Goal: Information Seeking & Learning: Learn about a topic

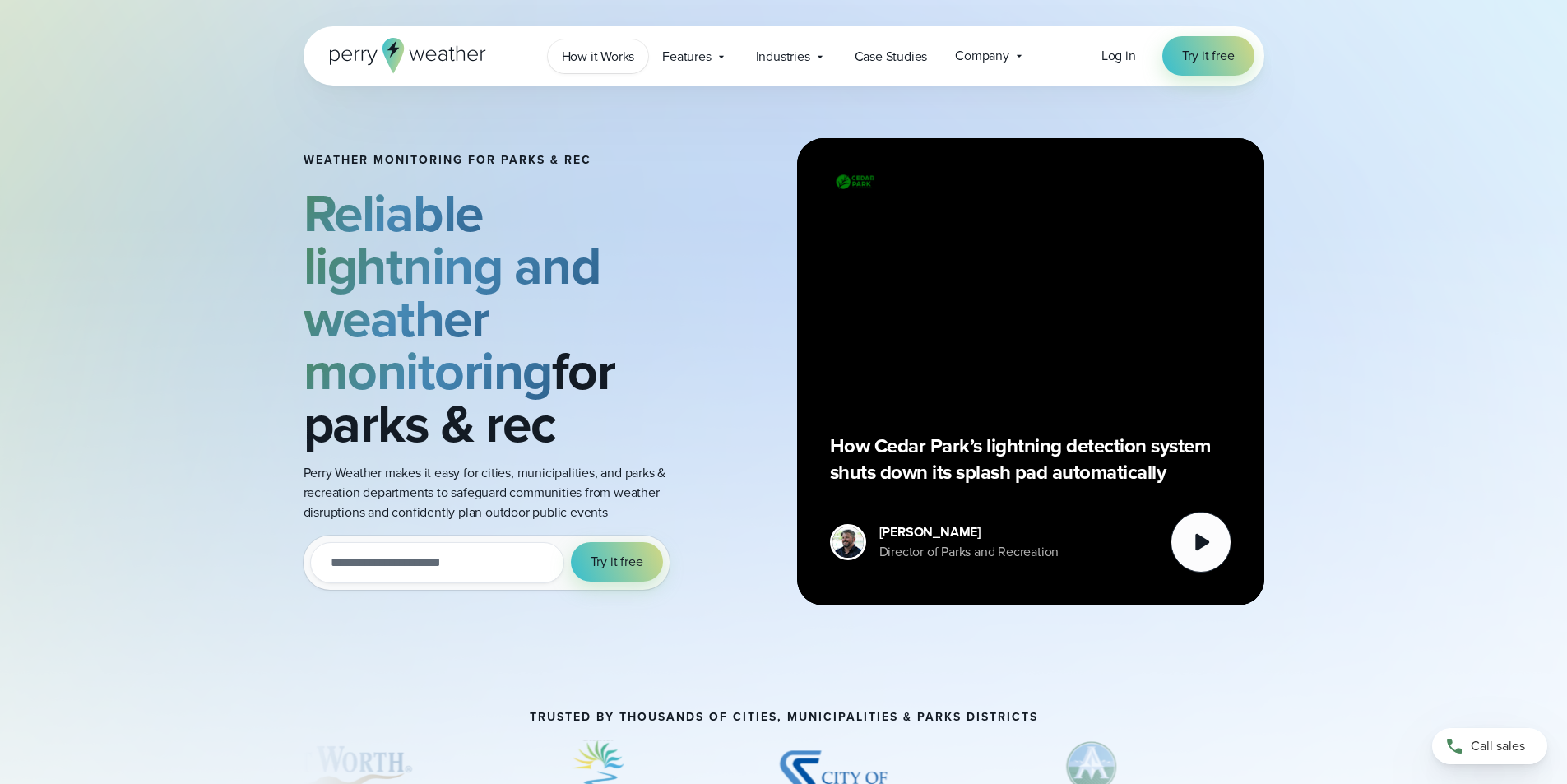
click at [587, 57] on span "How it Works" at bounding box center [599, 57] width 73 height 20
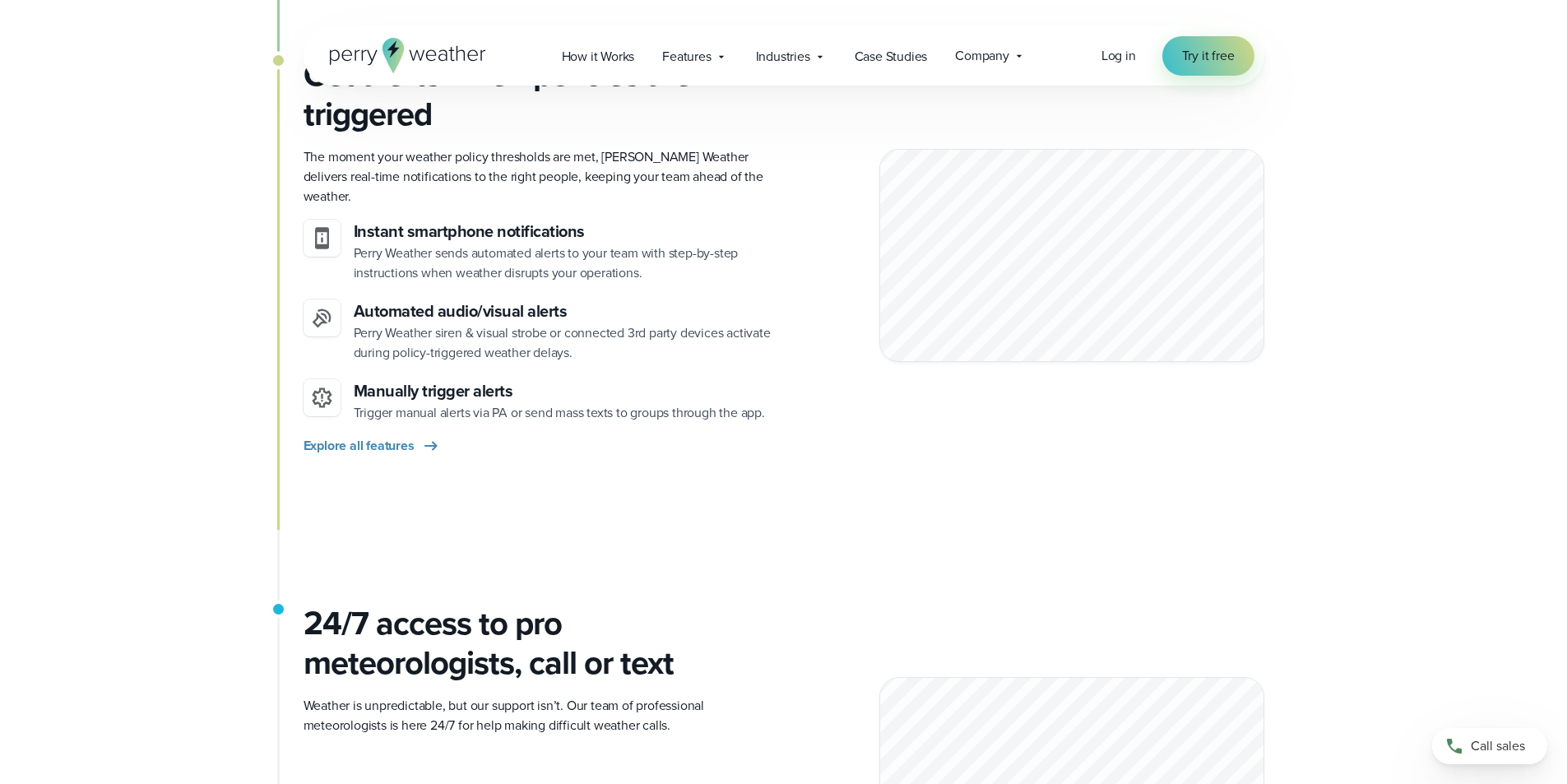
scroll to position [1891, 0]
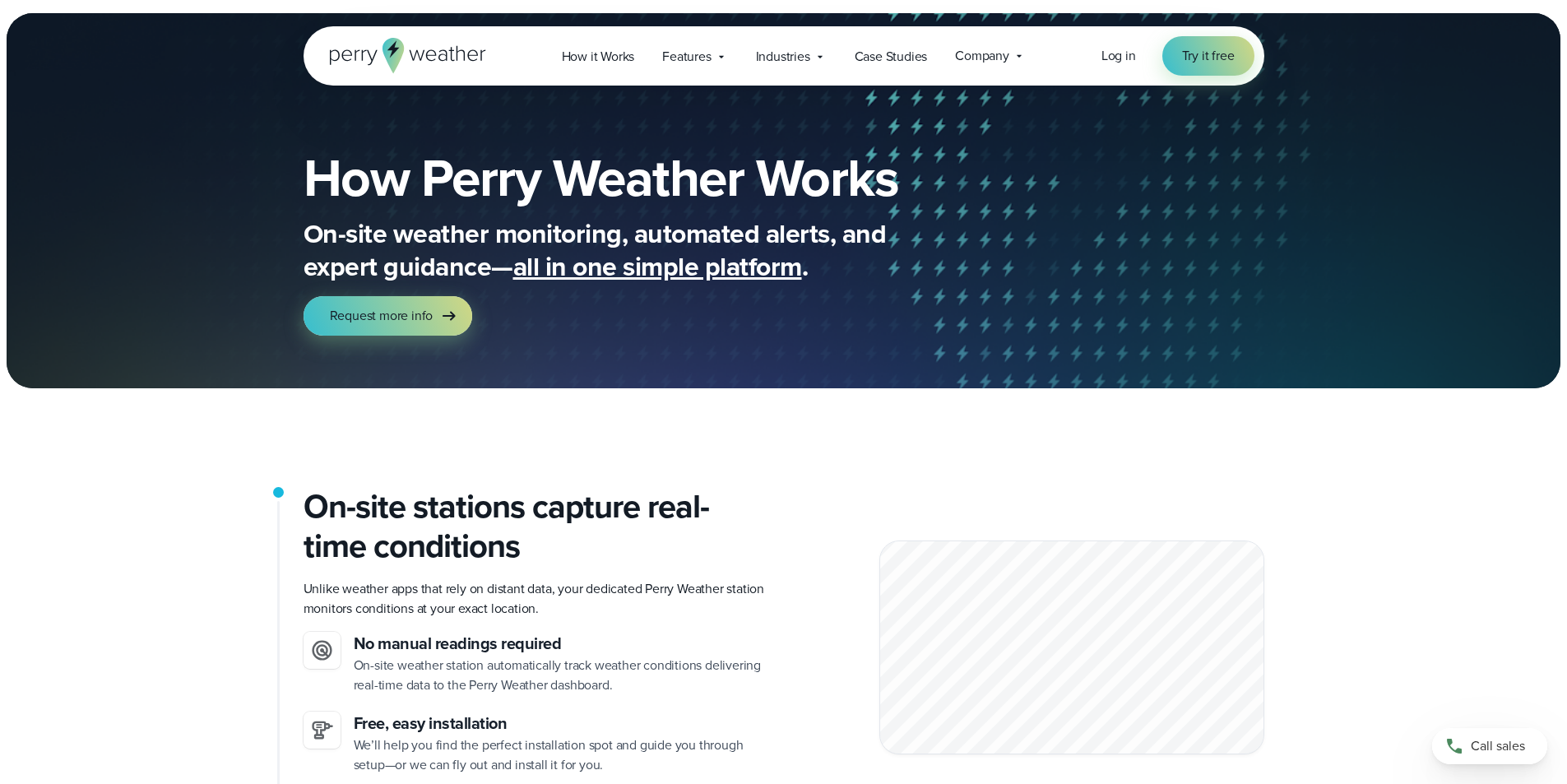
drag, startPoint x: 187, startPoint y: 480, endPoint x: 174, endPoint y: 269, distance: 211.4
click at [819, 57] on icon at bounding box center [820, 56] width 13 height 13
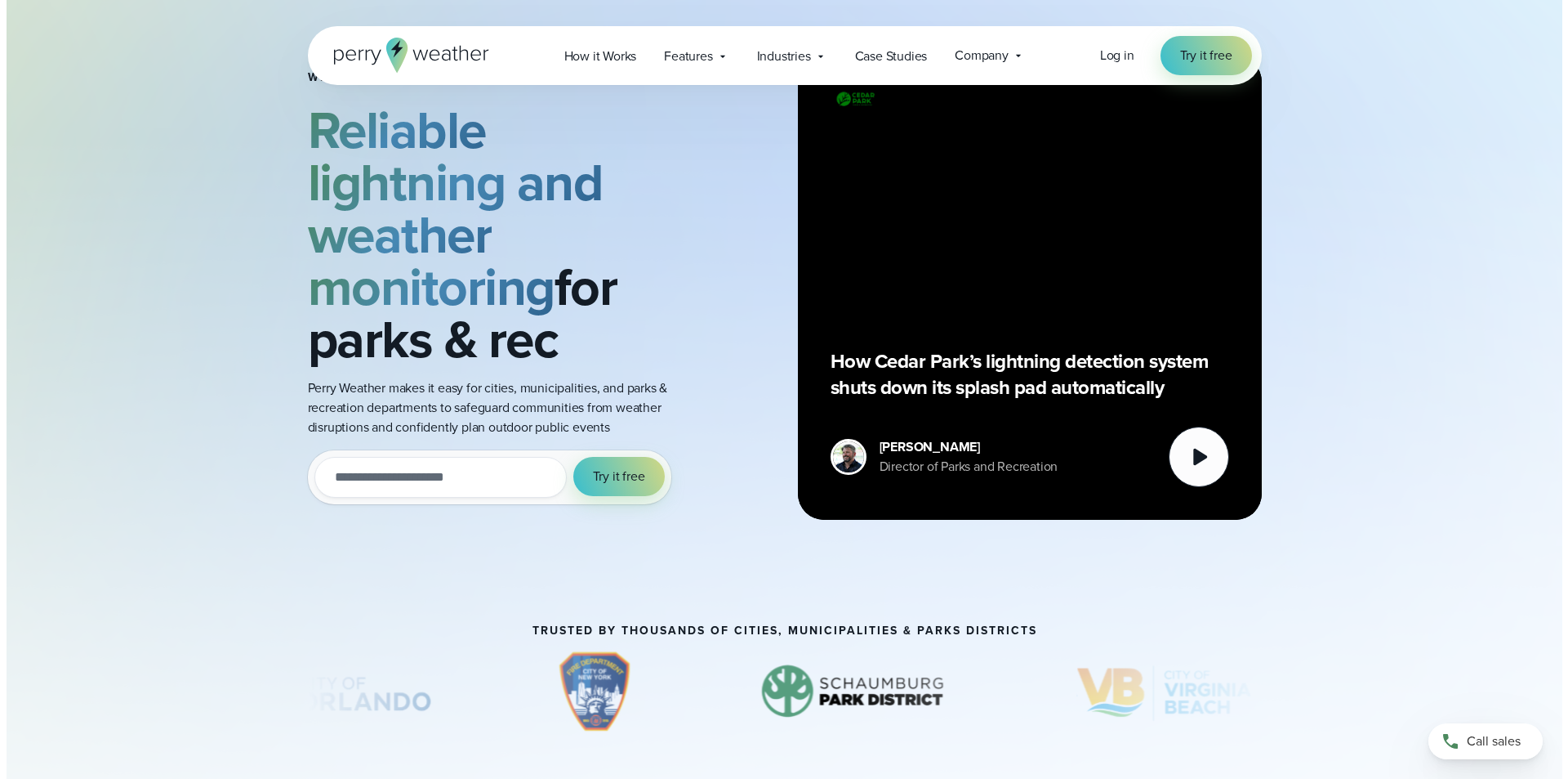
scroll to position [245, 0]
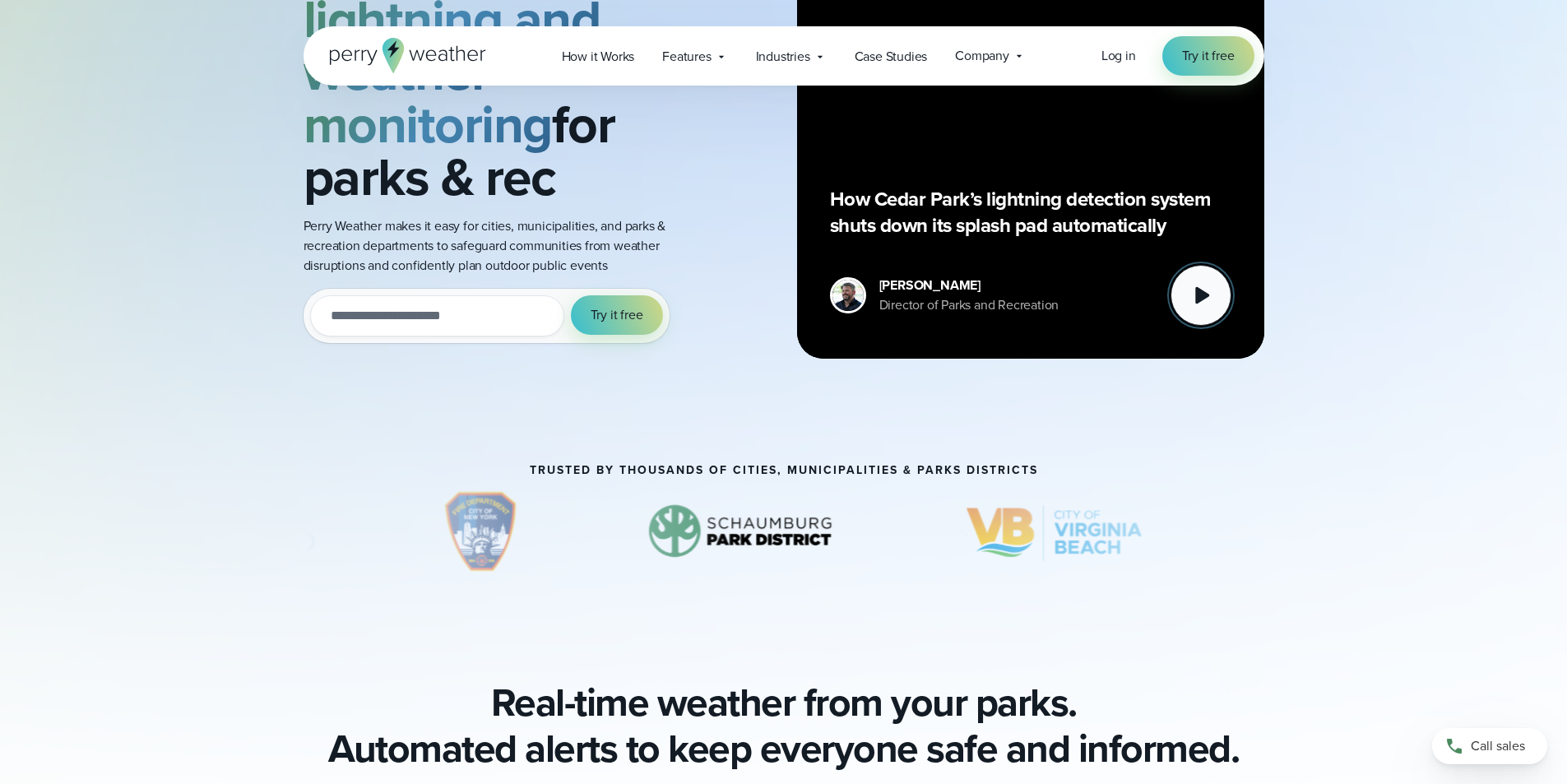
click at [1207, 298] on icon at bounding box center [1201, 295] width 33 height 33
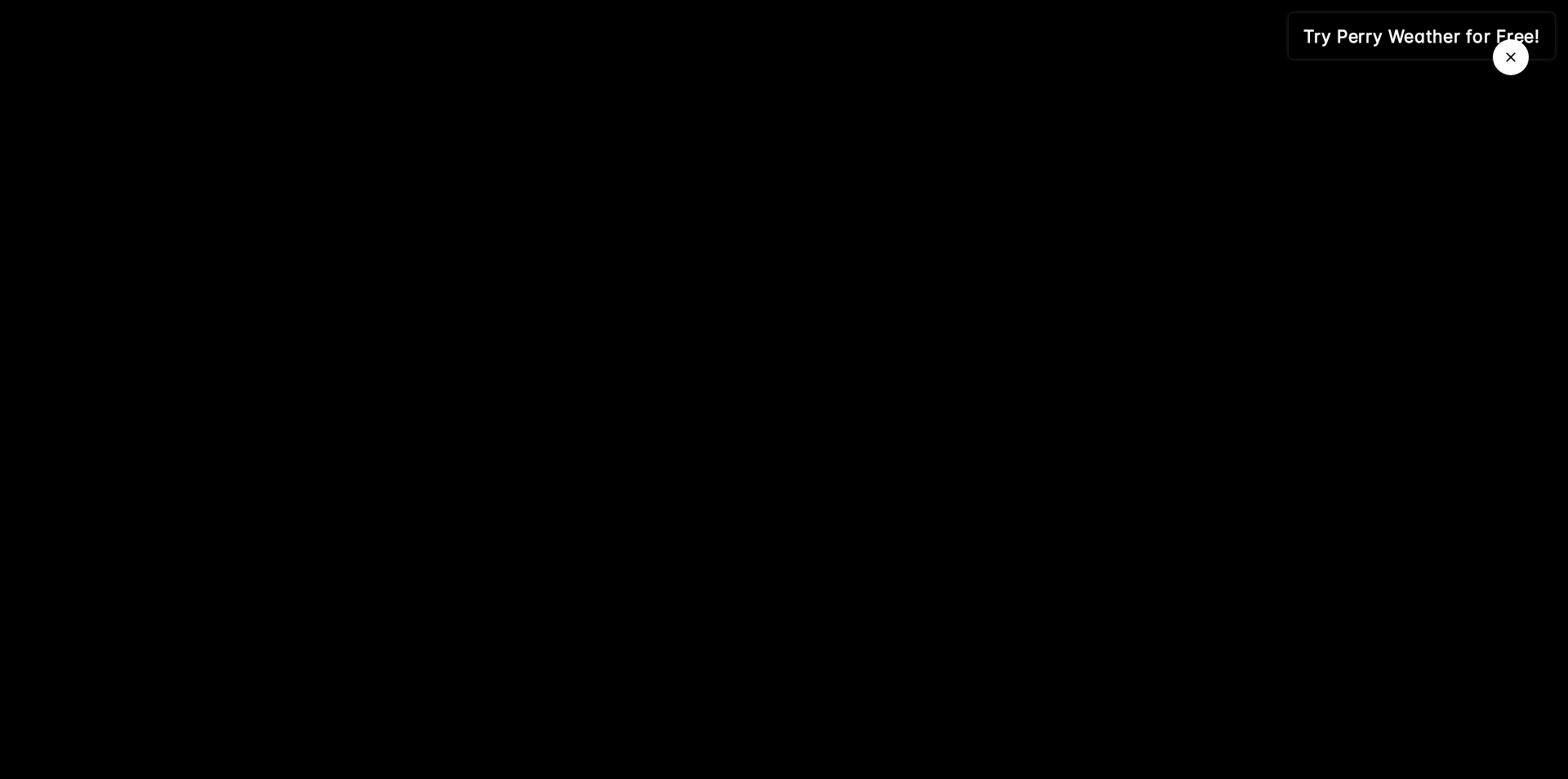
click at [1508, 66] on button "Close Video" at bounding box center [1510, 57] width 36 height 36
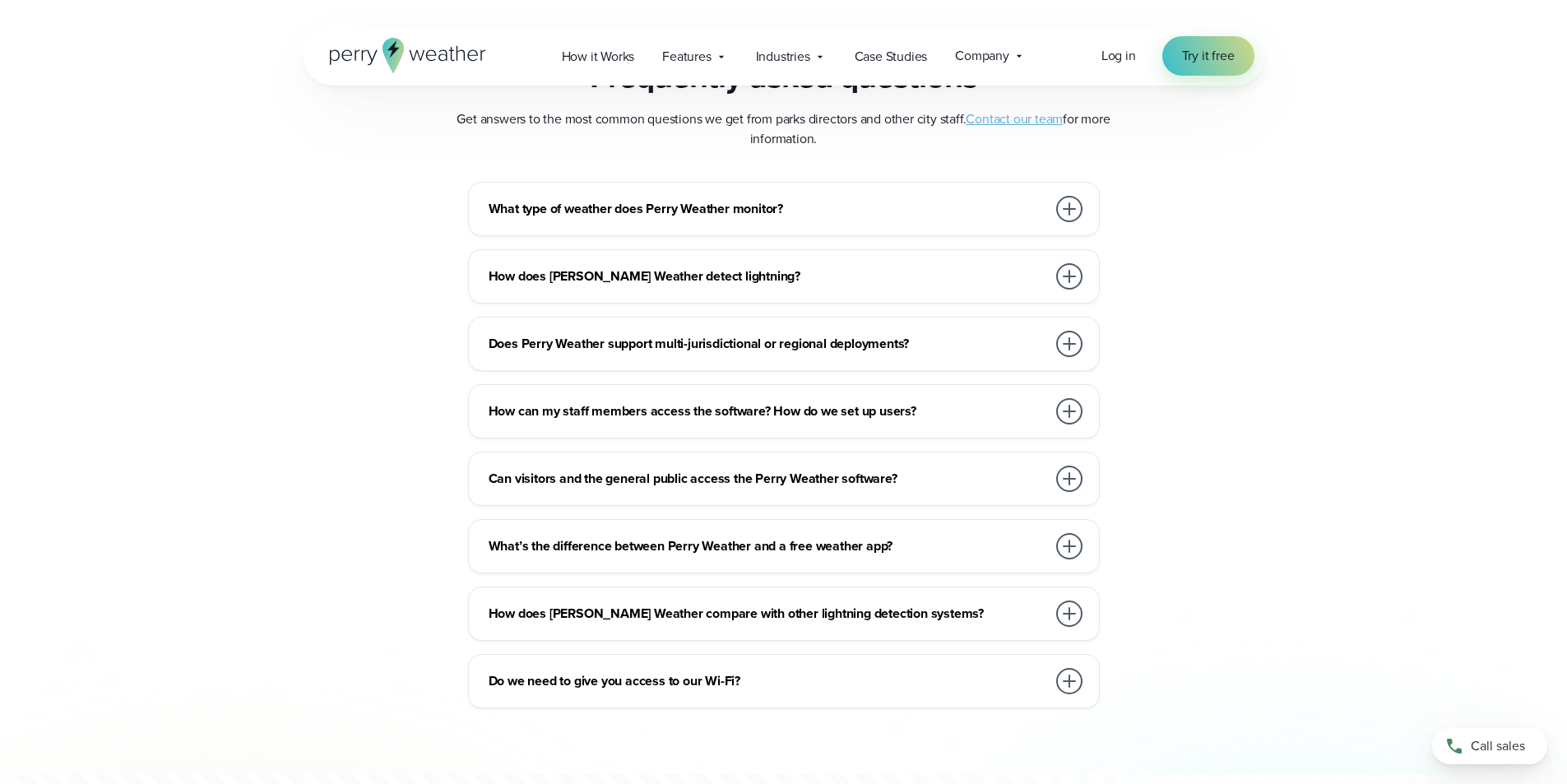
scroll to position [5950, 0]
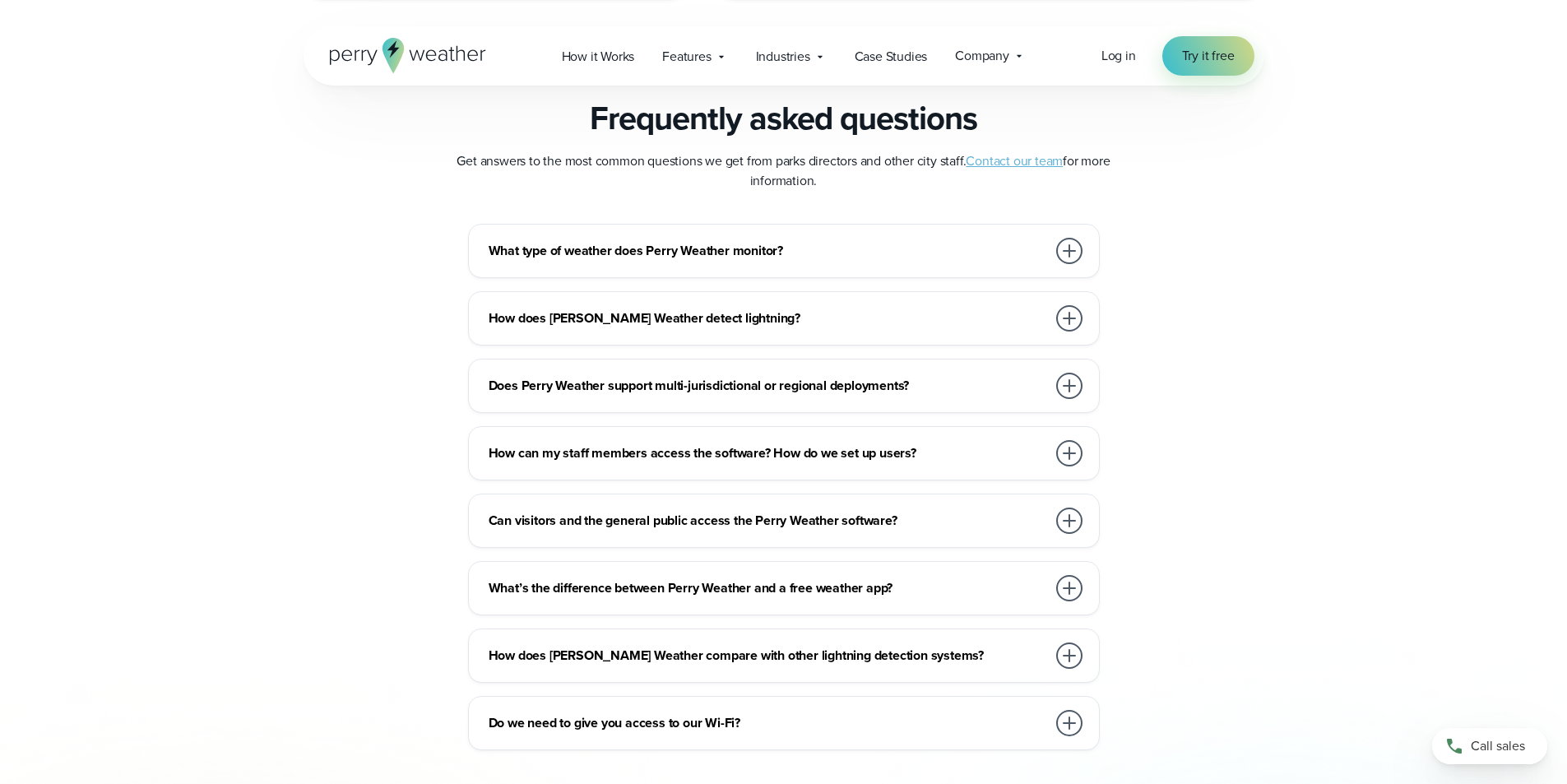
click at [869, 243] on h3 "What type of weather does Perry Weather monitor?" at bounding box center [767, 251] width 558 height 20
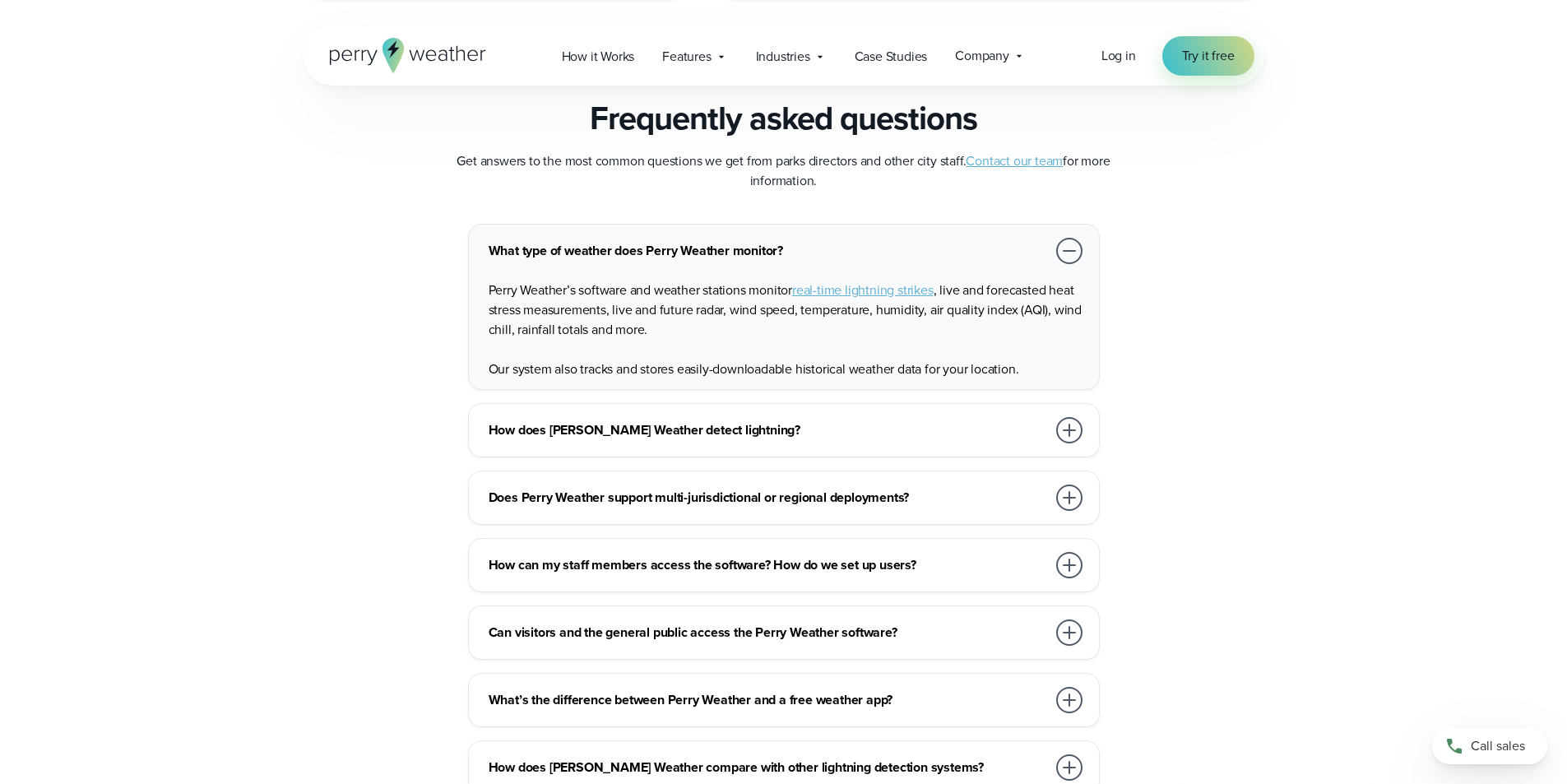
click at [1076, 247] on div at bounding box center [1070, 251] width 27 height 27
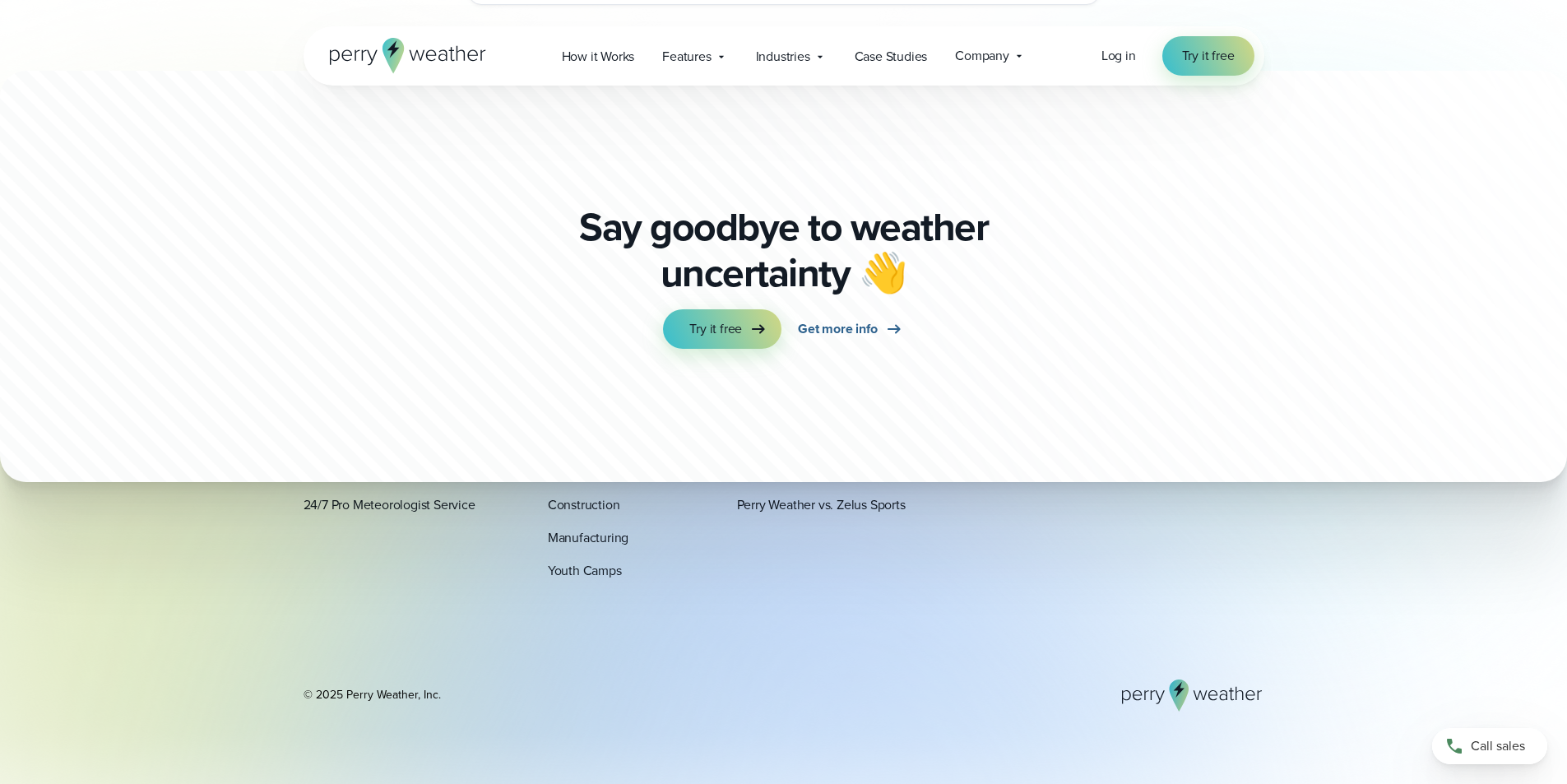
scroll to position [6614, 0]
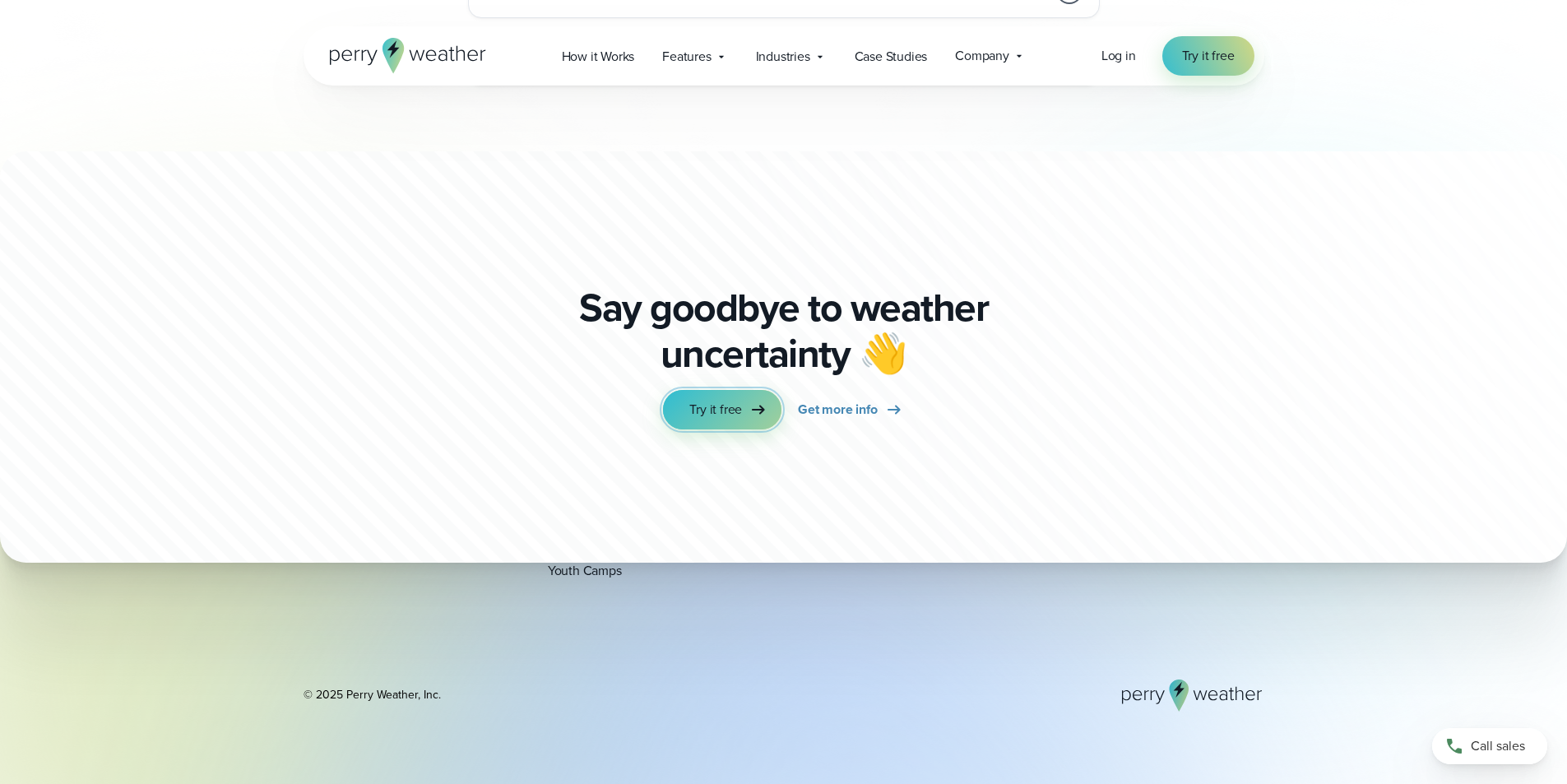
click at [749, 405] on icon at bounding box center [759, 409] width 20 height 20
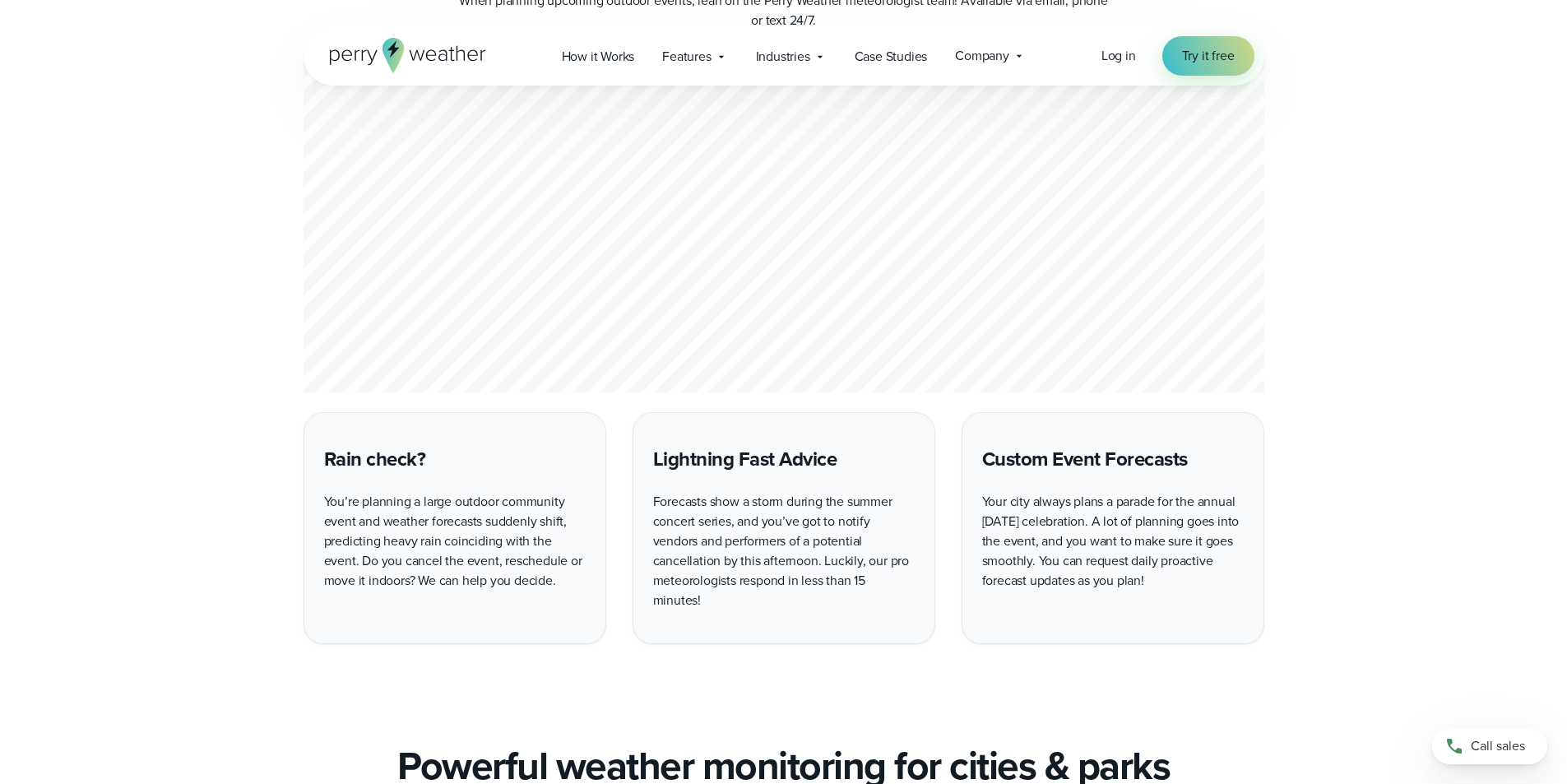
scroll to position [2043, 0]
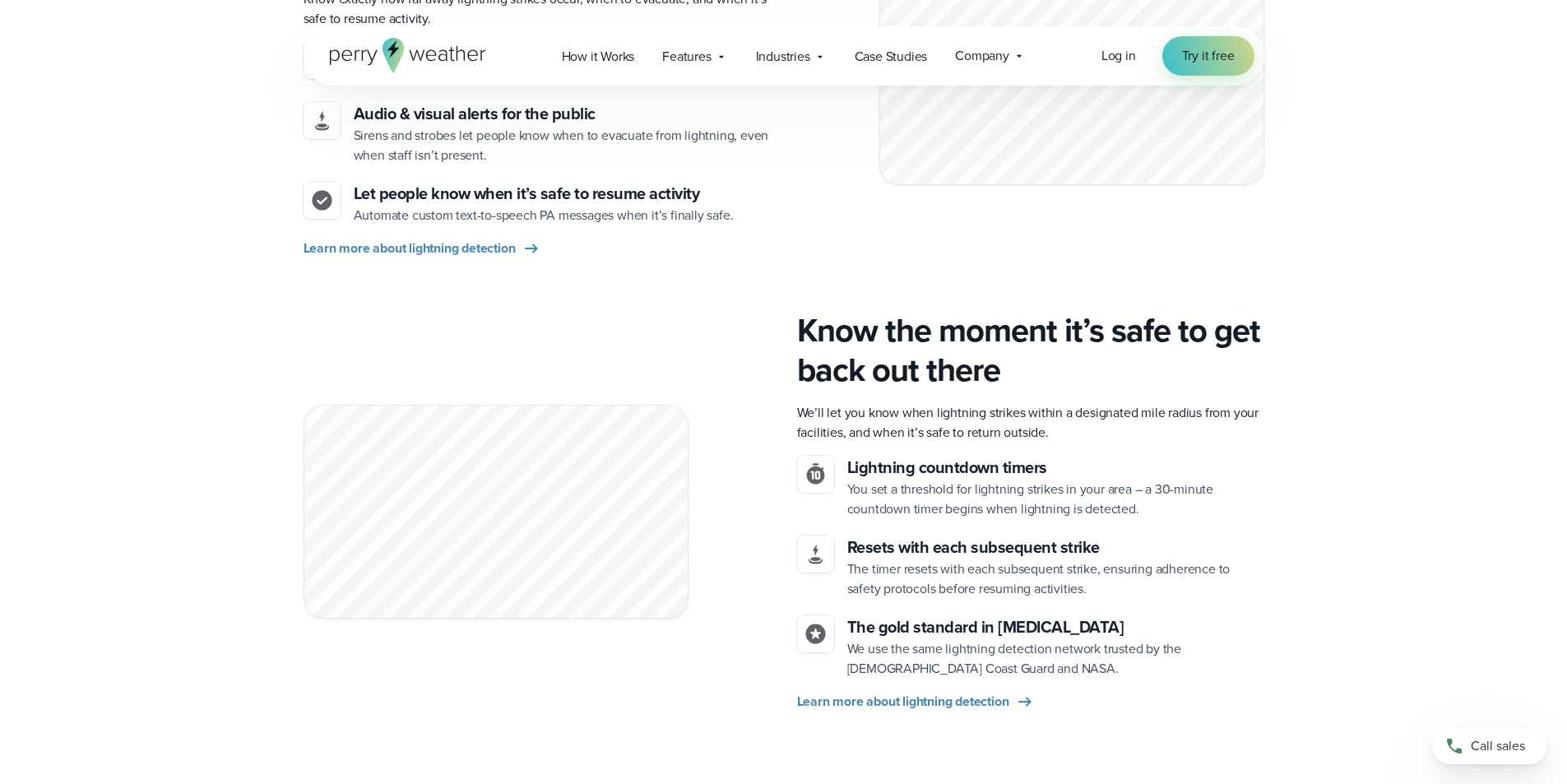
drag, startPoint x: 98, startPoint y: 338, endPoint x: 108, endPoint y: 115, distance: 223.2
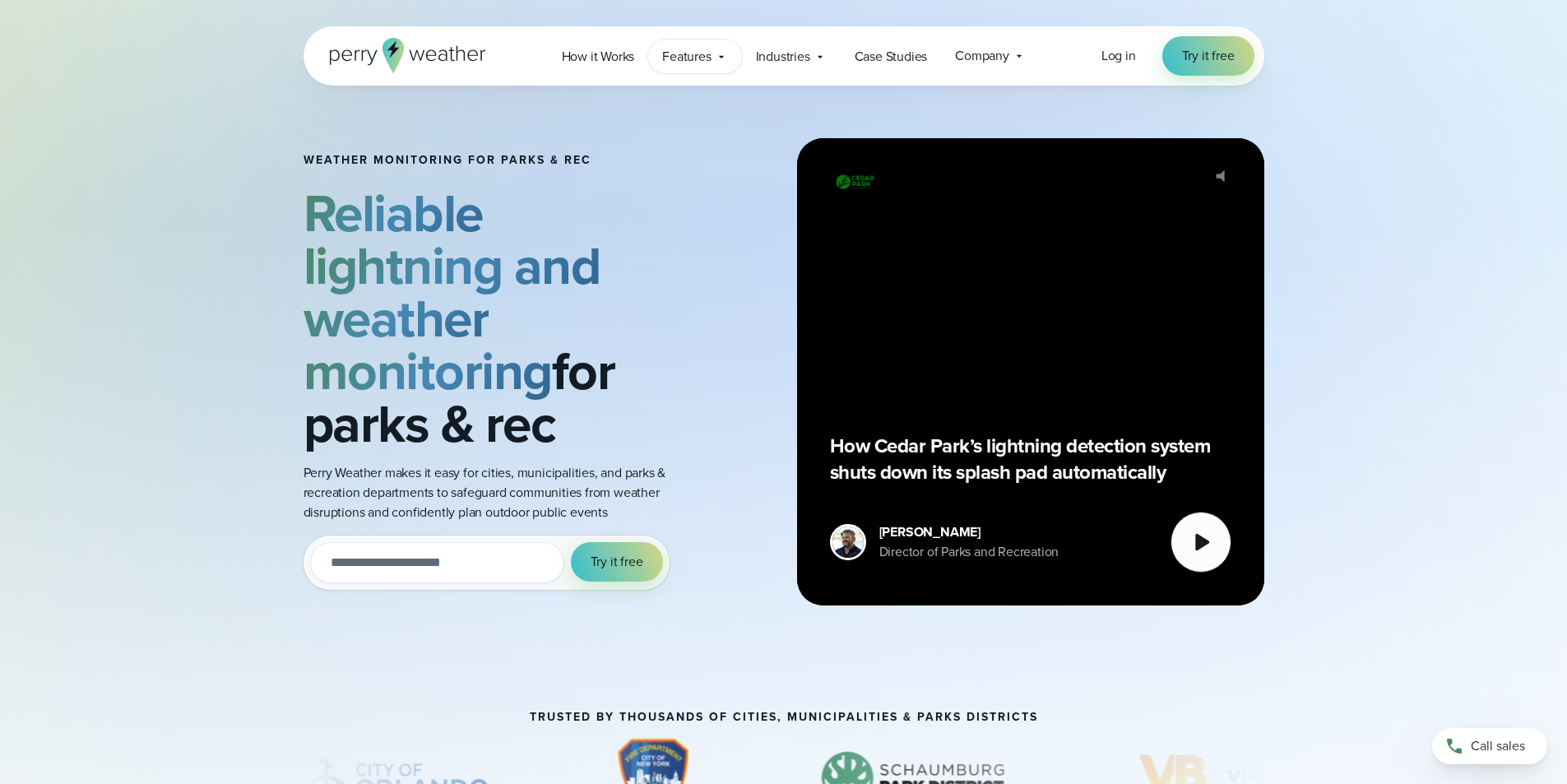
click at [682, 55] on span "Features" at bounding box center [686, 57] width 48 height 20
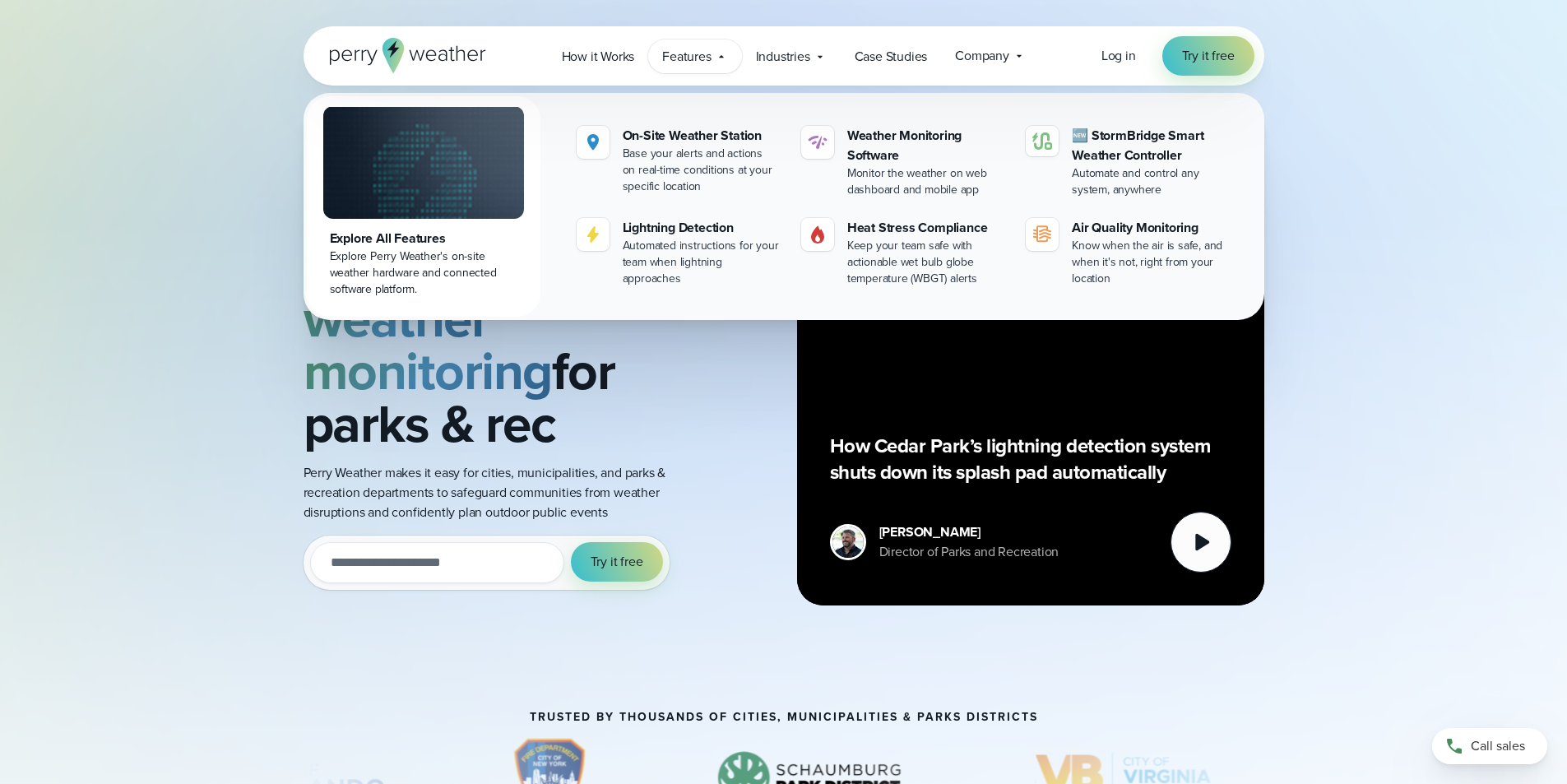
click at [1353, 216] on div "Weather Monitoring for parks & rec Reliable lightning and weather monitoring fo…" at bounding box center [784, 372] width 1185 height 573
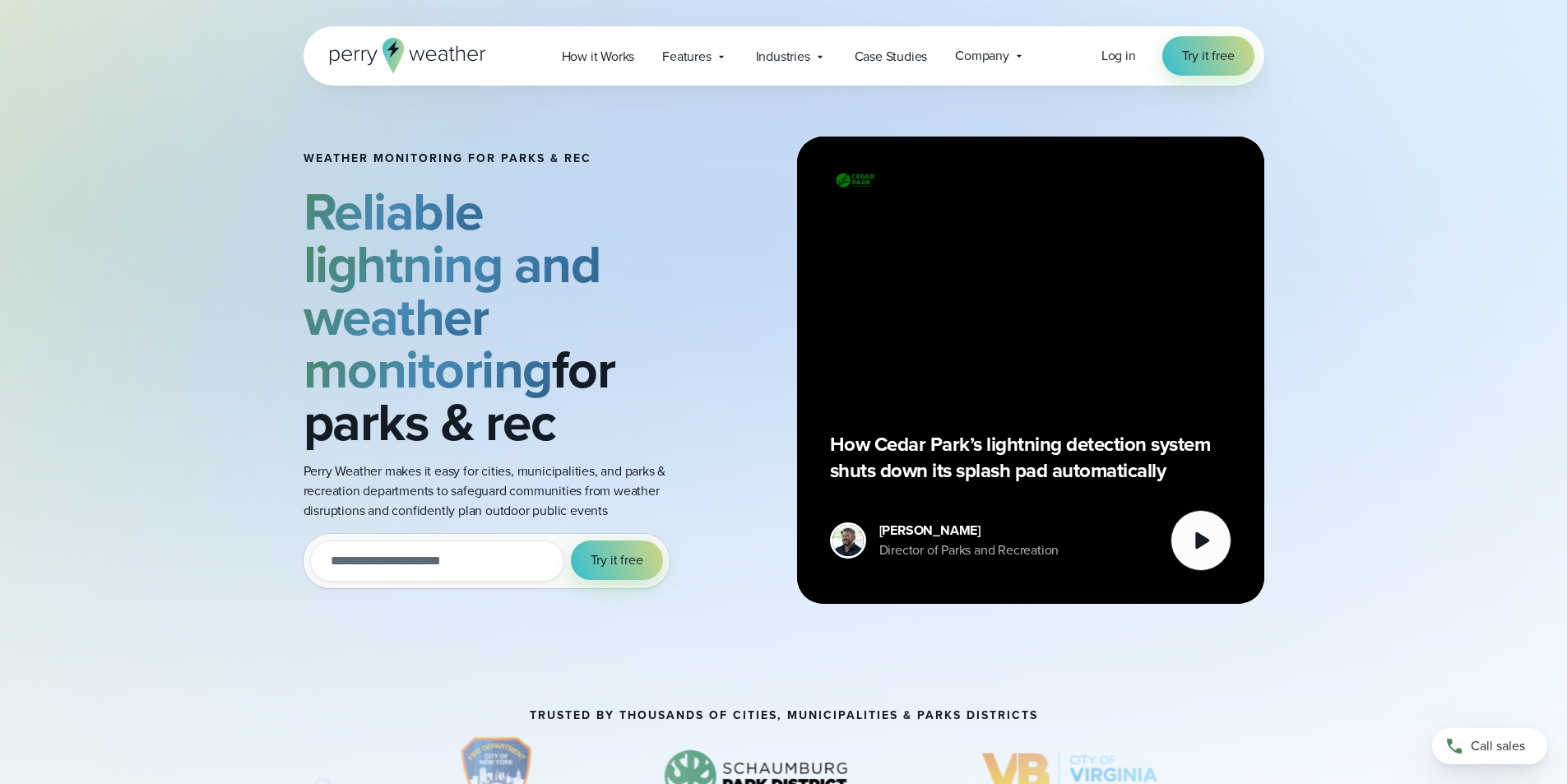
scroll to position [164, 0]
